Goal: Download file/media

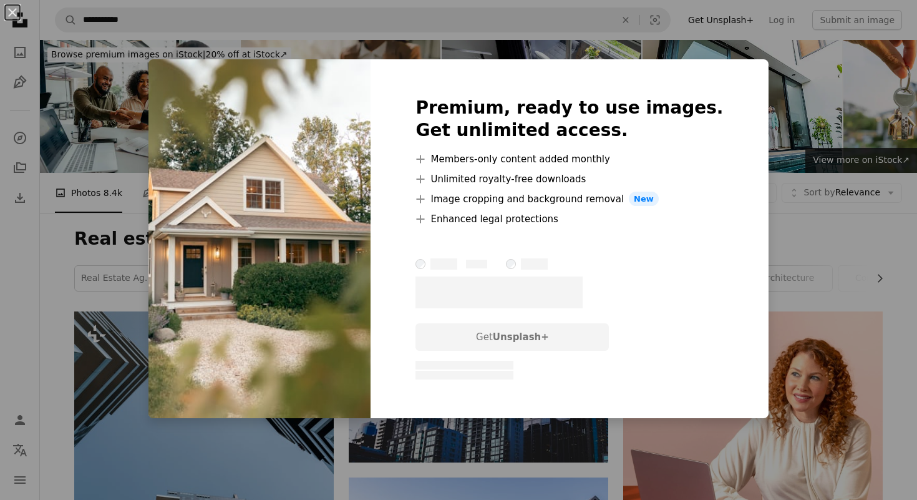
scroll to position [486, 0]
